Goal: Information Seeking & Learning: Learn about a topic

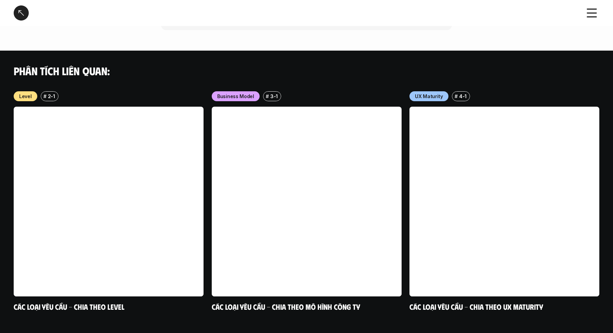
scroll to position [660, 0]
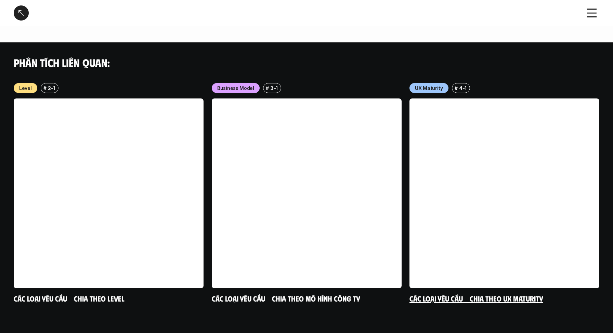
click at [431, 83] on div "UX Maturity" at bounding box center [428, 88] width 39 height 10
click at [427, 65] on div "Phân tích liên quan:" at bounding box center [306, 62] width 613 height 40
click at [449, 109] on link at bounding box center [504, 194] width 190 height 190
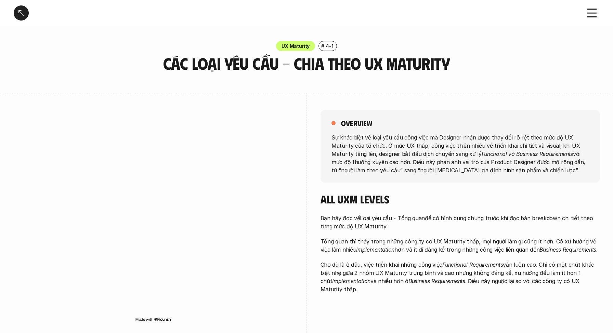
click at [481, 150] on em "Functional và Business Requirements" at bounding box center [527, 153] width 92 height 7
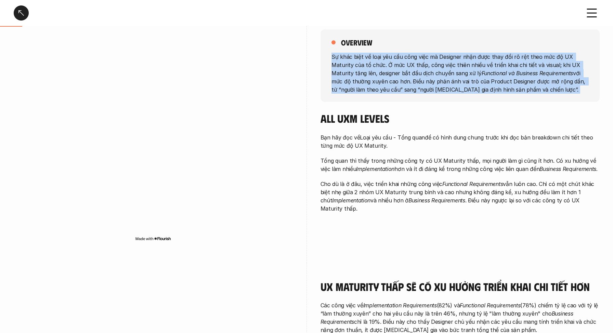
scroll to position [83, 0]
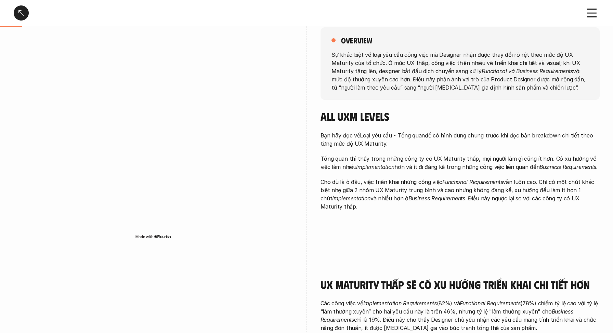
click at [442, 157] on p "Tổng quan thì thấy trong những công ty có UX Maturity thấp, mọi người làm gì cũ…" at bounding box center [459, 163] width 279 height 16
click at [516, 110] on h4 "All UXM levels" at bounding box center [459, 116] width 279 height 13
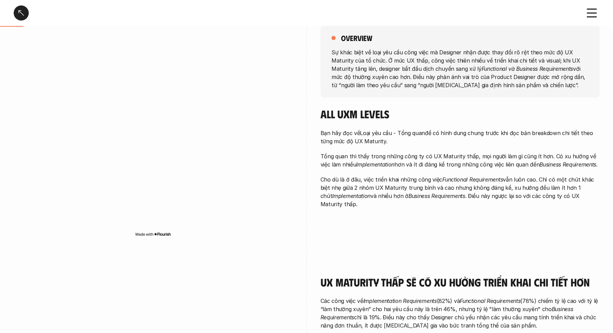
click at [340, 198] on em "Implementation" at bounding box center [351, 196] width 38 height 7
click at [486, 205] on p "Cho dù là ở đâu, việc triển khai những công việc Functional Requirements vẫn lu…" at bounding box center [459, 191] width 279 height 33
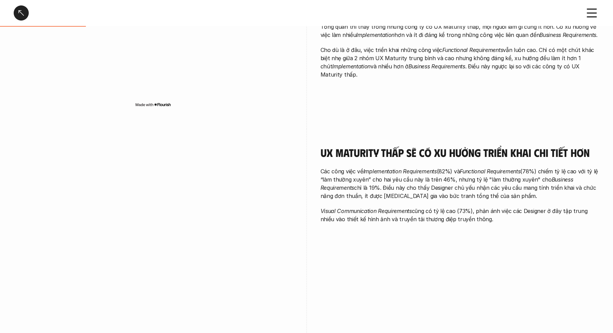
scroll to position [218, 0]
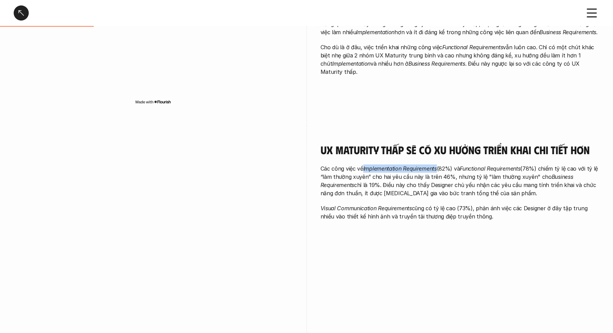
drag, startPoint x: 364, startPoint y: 169, endPoint x: 438, endPoint y: 169, distance: 73.9
click at [438, 169] on p "Các công việc về Implementation Requirements (82%) và Functional Requirements (…" at bounding box center [459, 181] width 279 height 33
click at [464, 179] on p "Các công việc về Implementation Requirements (82%) và Functional Requirements (…" at bounding box center [459, 181] width 279 height 33
drag, startPoint x: 465, startPoint y: 167, endPoint x: 528, endPoint y: 166, distance: 63.3
click at [528, 166] on p "Các công việc về Implementation Requirements (82%) và Functional Requirements (…" at bounding box center [459, 181] width 279 height 33
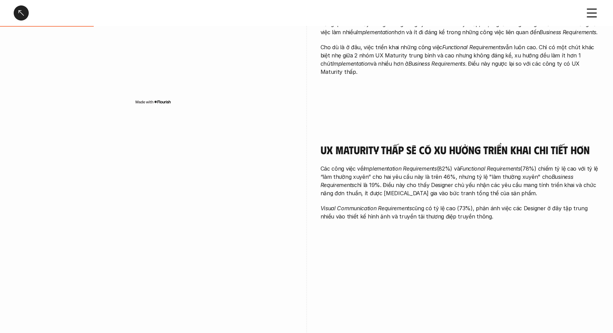
click at [455, 187] on p "Các công việc về Implementation Requirements (82%) và Functional Requirements (…" at bounding box center [459, 181] width 279 height 33
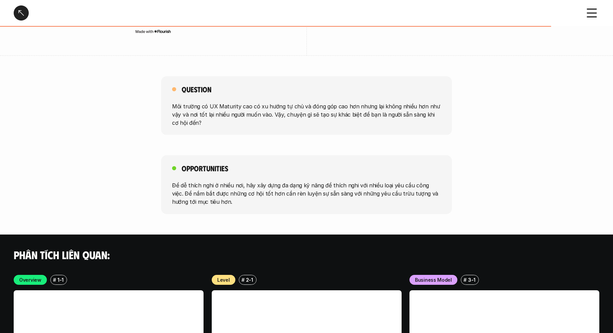
scroll to position [1169, 0]
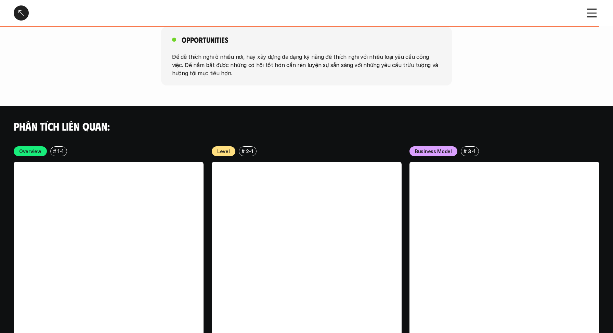
click at [131, 207] on link at bounding box center [109, 257] width 190 height 190
